Goal: Information Seeking & Learning: Learn about a topic

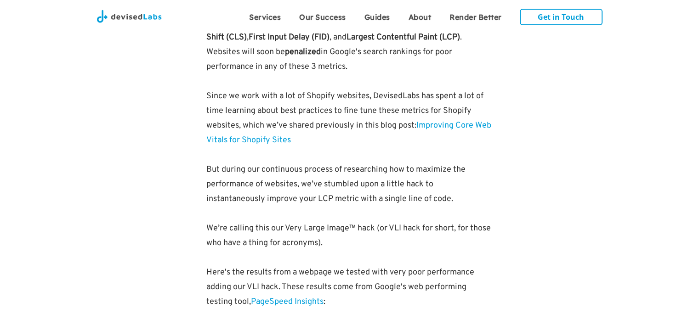
scroll to position [643, 0]
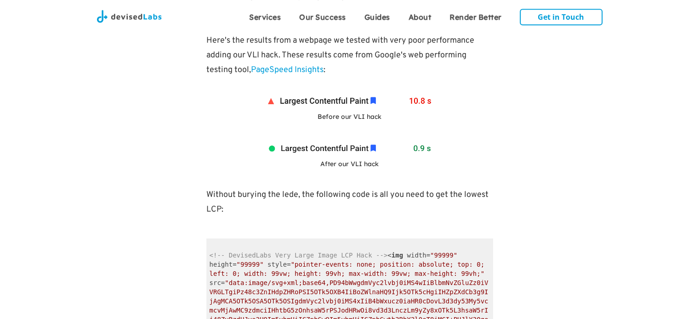
click at [367, 155] on img at bounding box center [349, 149] width 172 height 17
click at [388, 238] on div "<!-- DevisedLabs Very Large Image LCP Hack --> < img width = "99999" height = "…" at bounding box center [349, 301] width 287 height 139
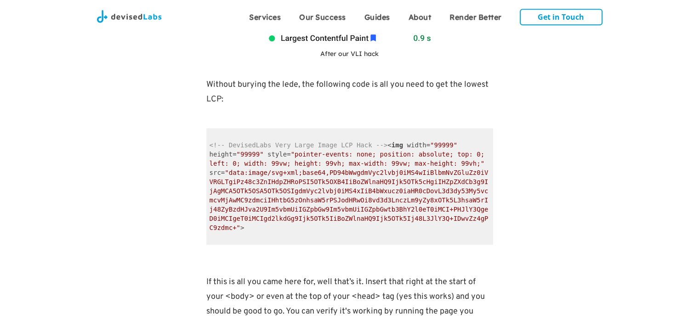
scroll to position [781, 0]
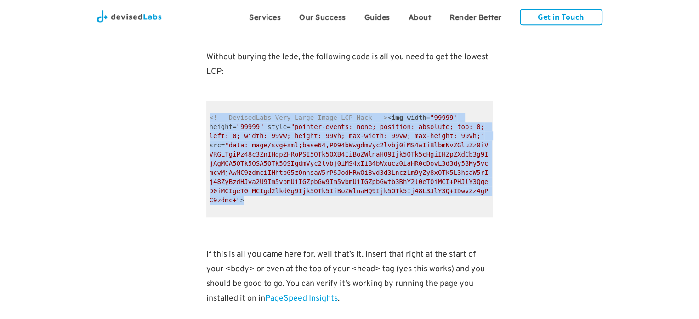
drag, startPoint x: 384, startPoint y: 193, endPoint x: 197, endPoint y: 119, distance: 201.0
copy code "<!-- DevisedLabs Very Large Image LCP Hack --> < img width = "99999" height = "…"
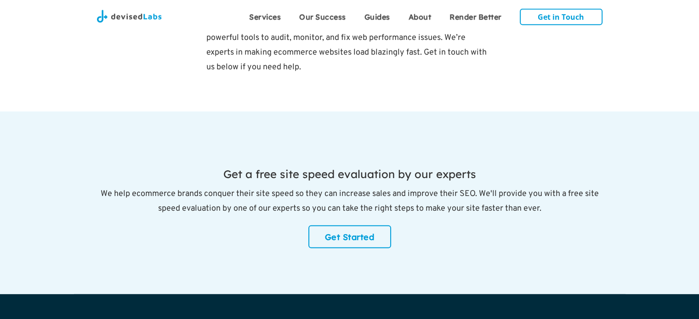
scroll to position [2758, 0]
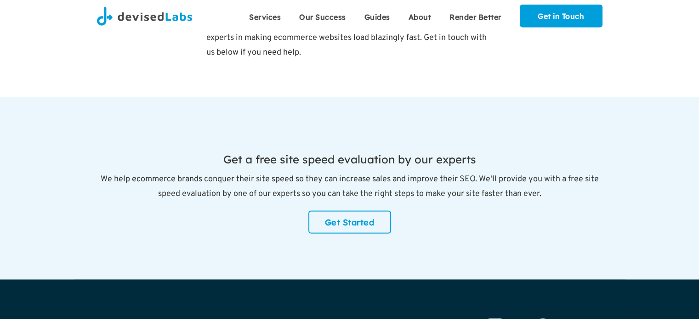
scroll to position [2758, 0]
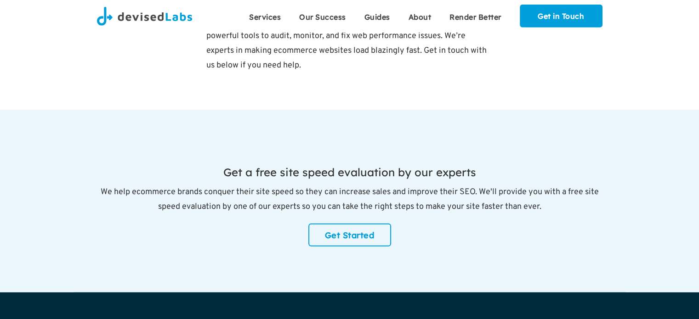
click at [143, 17] on img at bounding box center [145, 16] width 96 height 19
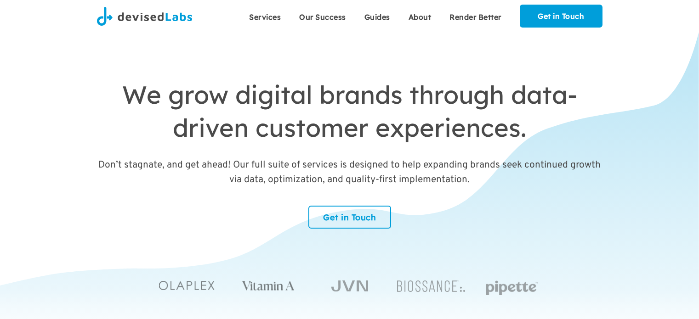
scroll to position [32, 0]
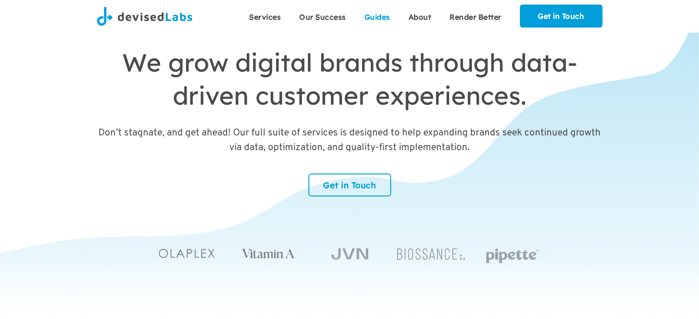
click at [370, 12] on link "Guides" at bounding box center [377, 16] width 44 height 23
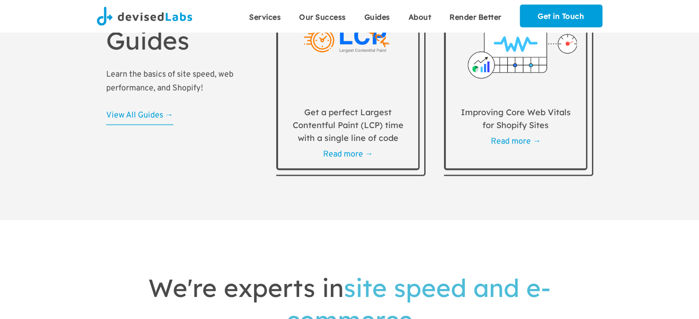
scroll to position [2649, 0]
click at [507, 147] on link "Read more →" at bounding box center [516, 141] width 50 height 11
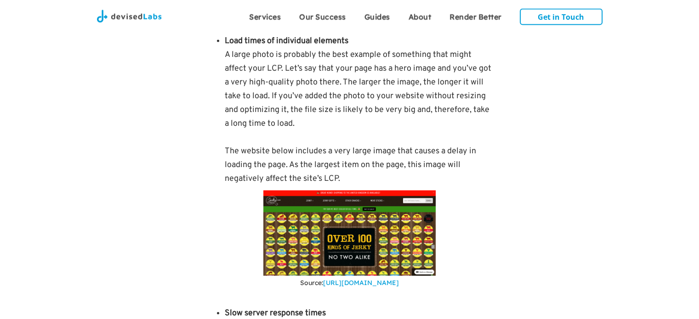
scroll to position [2068, 0]
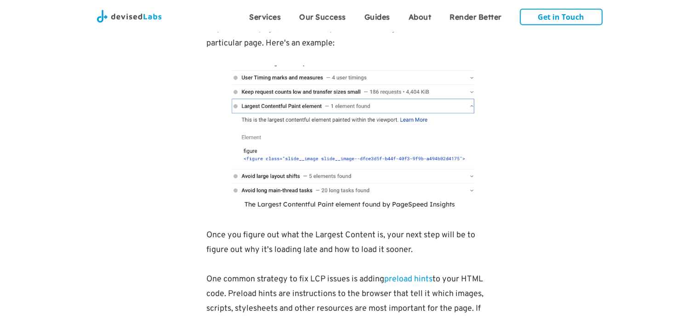
drag, startPoint x: 294, startPoint y: 160, endPoint x: 148, endPoint y: 171, distance: 146.1
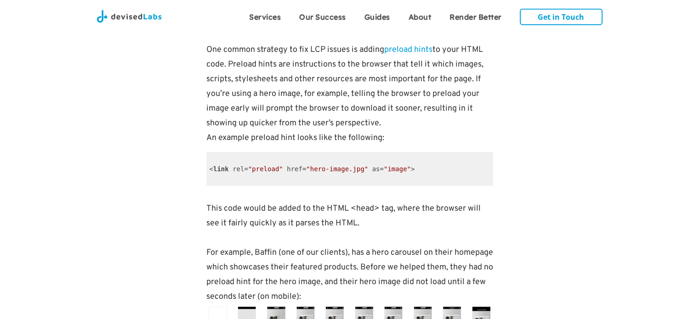
scroll to position [5836, 0]
